Goal: Information Seeking & Learning: Learn about a topic

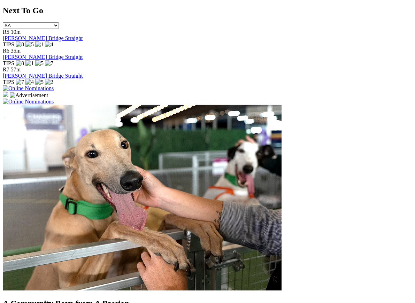
scroll to position [440, 0]
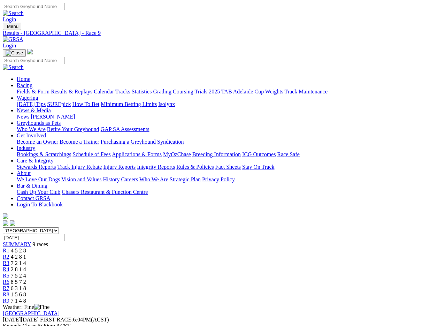
scroll to position [1, 0]
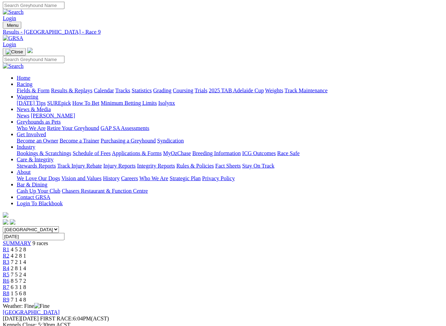
click at [28, 87] on link "Fields & Form" at bounding box center [33, 90] width 33 height 6
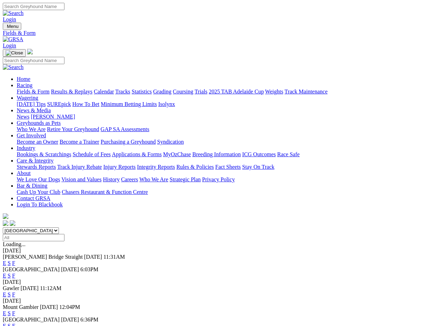
scroll to position [1, 0]
